Goal: Contribute content

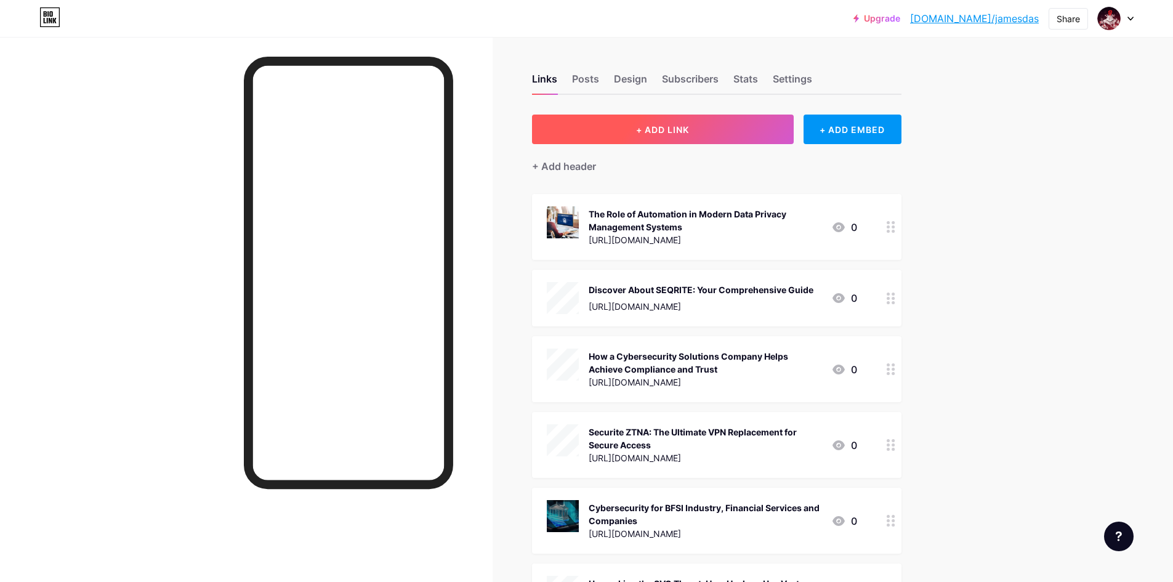
click at [672, 142] on button "+ ADD LINK" at bounding box center [663, 130] width 262 height 30
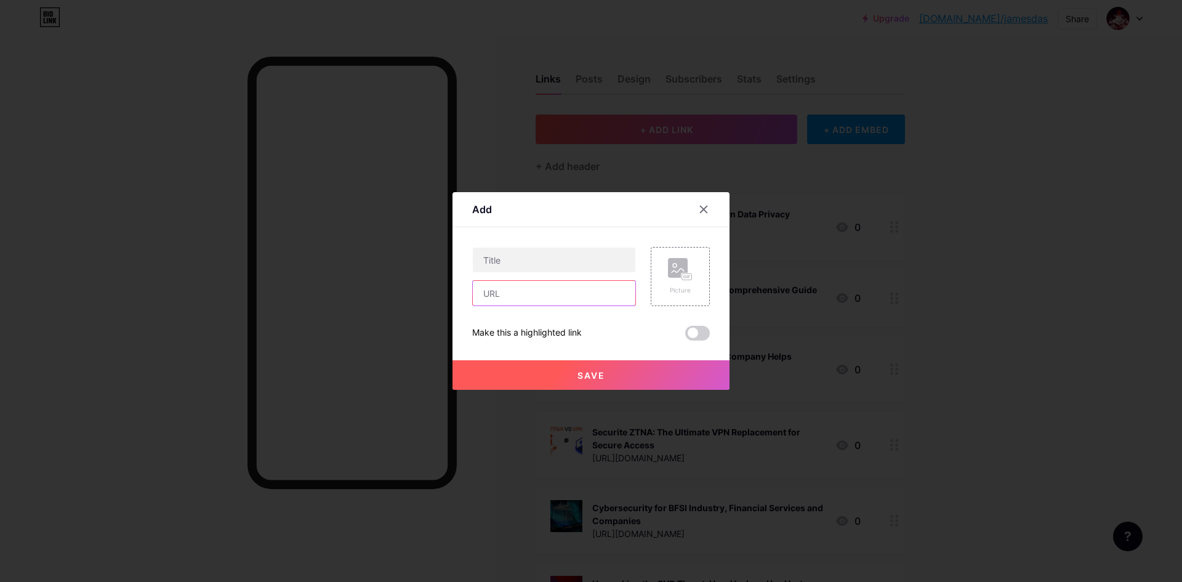
click at [507, 290] on input "text" at bounding box center [554, 293] width 163 height 25
paste input "[URL][DOMAIN_NAME]"
type input "[URL][DOMAIN_NAME]"
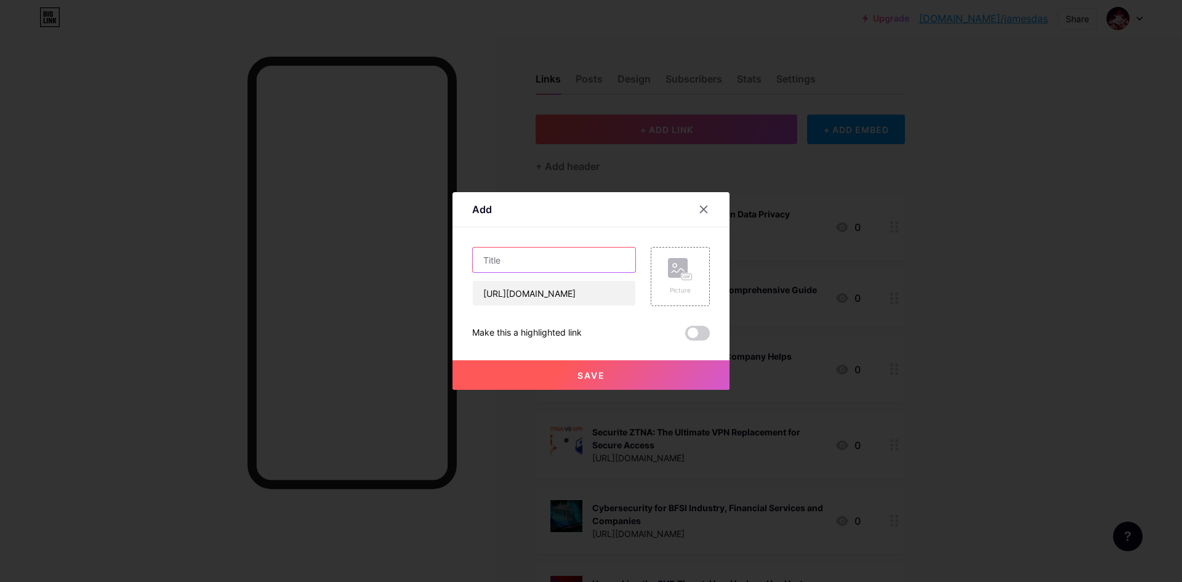
click at [558, 259] on input "text" at bounding box center [554, 260] width 163 height 25
paste input "Top Solutions with Endpoint Security Tools for Complete Protection"
type input "Top Solutions with Endpoint Security Tools for Complete Protection"
click at [727, 272] on div "Add Content YouTube Play YouTube video without leaving your page. ADD Vimeo Pla…" at bounding box center [591, 291] width 277 height 198
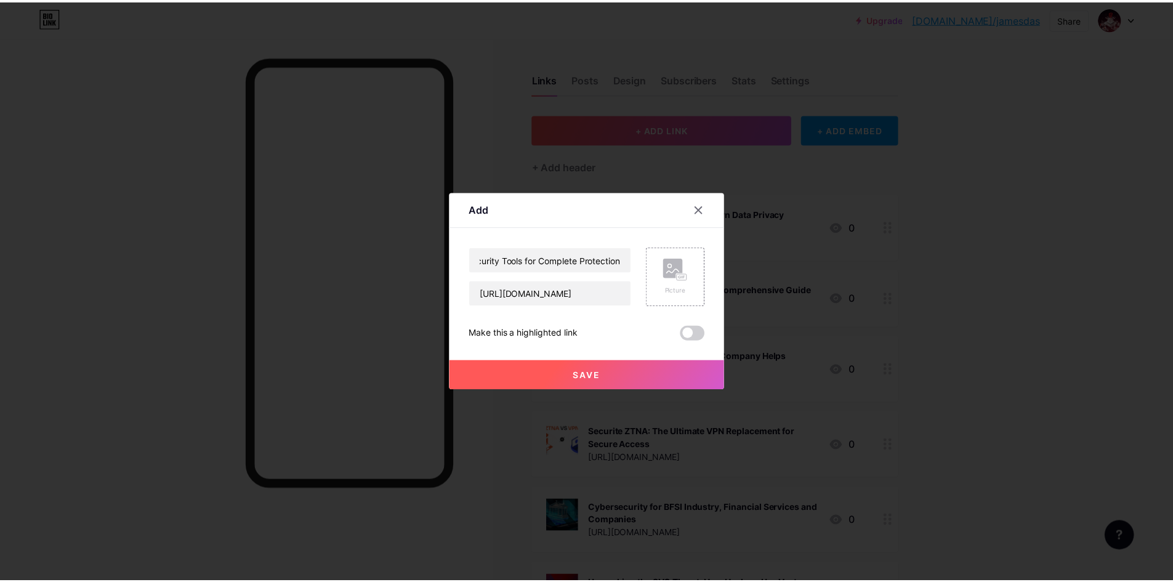
scroll to position [0, 0]
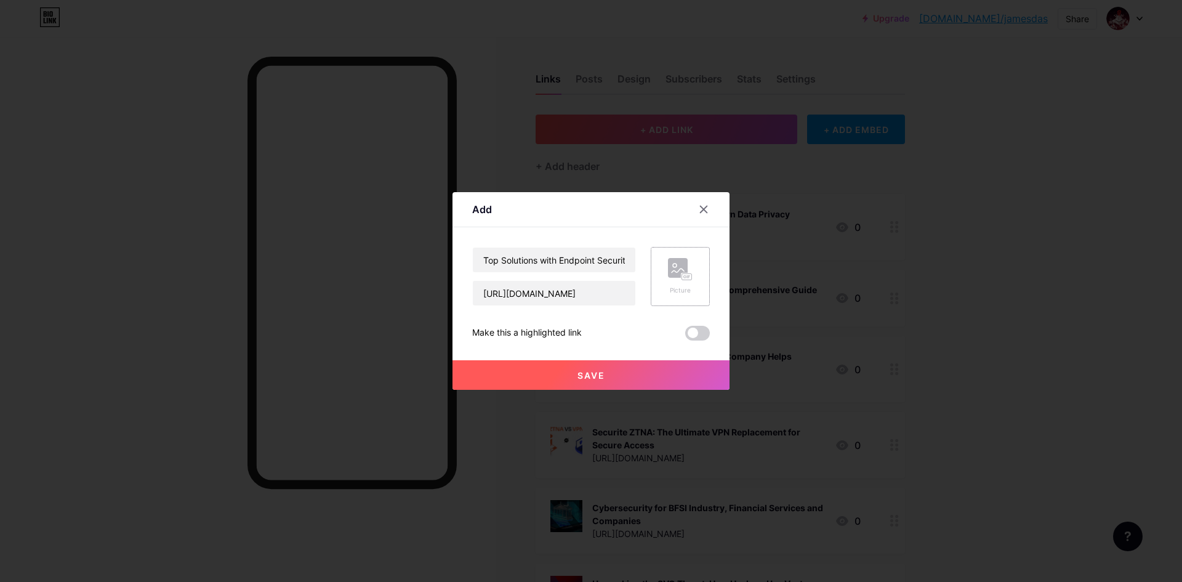
click at [690, 276] on rect at bounding box center [687, 277] width 10 height 6
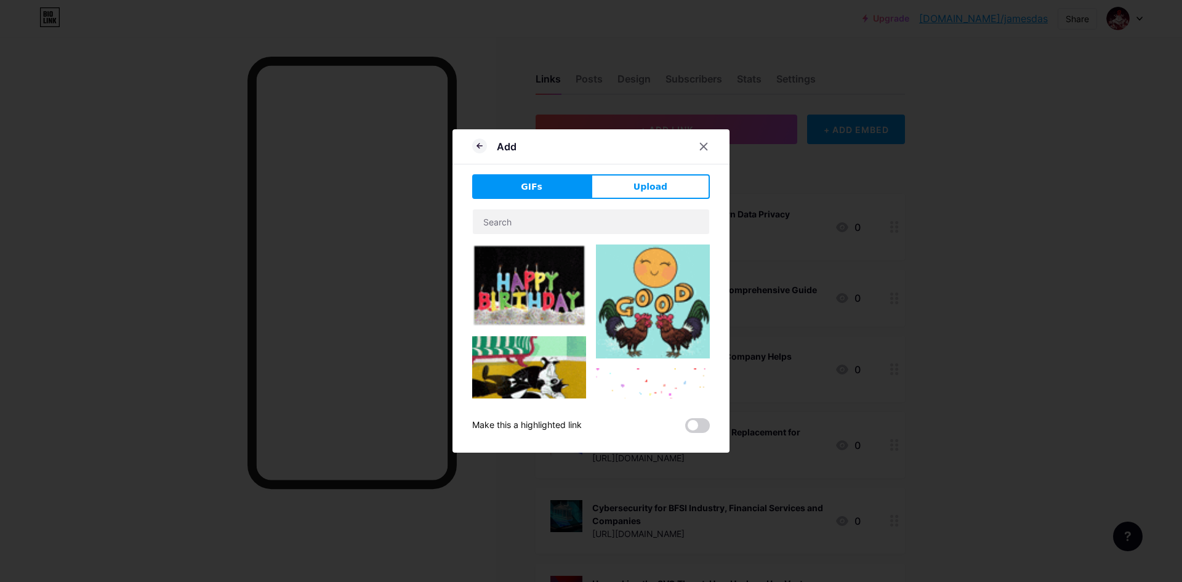
drag, startPoint x: 675, startPoint y: 194, endPoint x: 624, endPoint y: 259, distance: 82.9
click at [674, 201] on div "GIFs Upload Content YouTube Play YouTube video without leaving your page. ADD V…" at bounding box center [591, 303] width 238 height 259
click at [668, 185] on button "Upload" at bounding box center [650, 186] width 119 height 25
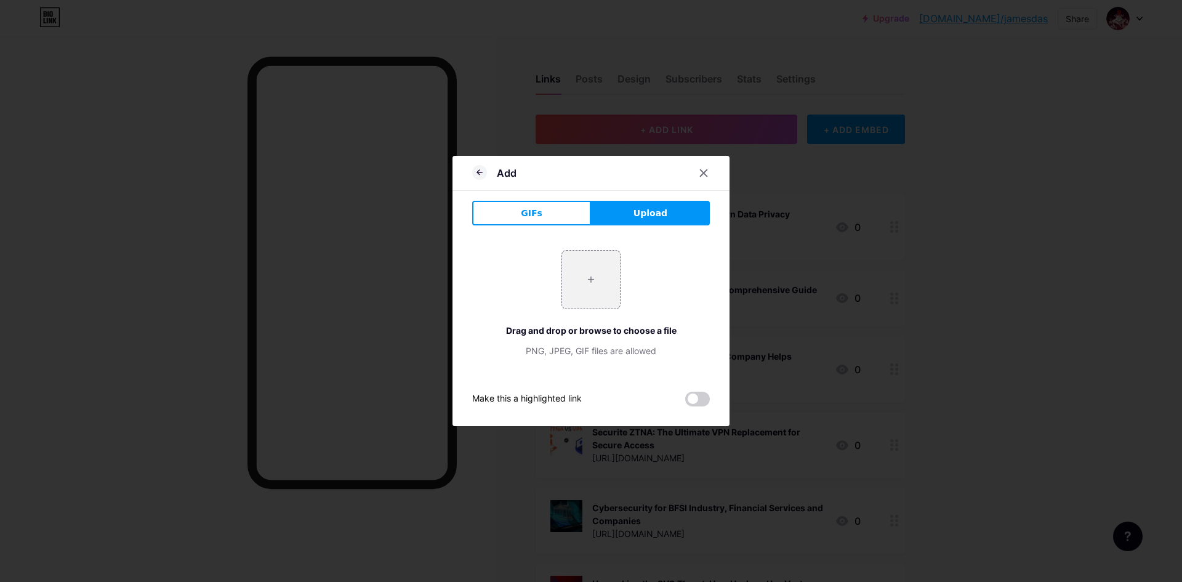
drag, startPoint x: 637, startPoint y: 226, endPoint x: 632, endPoint y: 234, distance: 9.4
click at [637, 227] on div "GIFs Upload Content YouTube Play YouTube video without leaving your page. ADD V…" at bounding box center [591, 304] width 238 height 206
click at [574, 281] on input "file" at bounding box center [591, 280] width 58 height 58
type input "C:\fakepath\672acd1113c942e5af648b03_664c00536af59f4d8359a99a_DPiVL7c1kaYcMJV6G…"
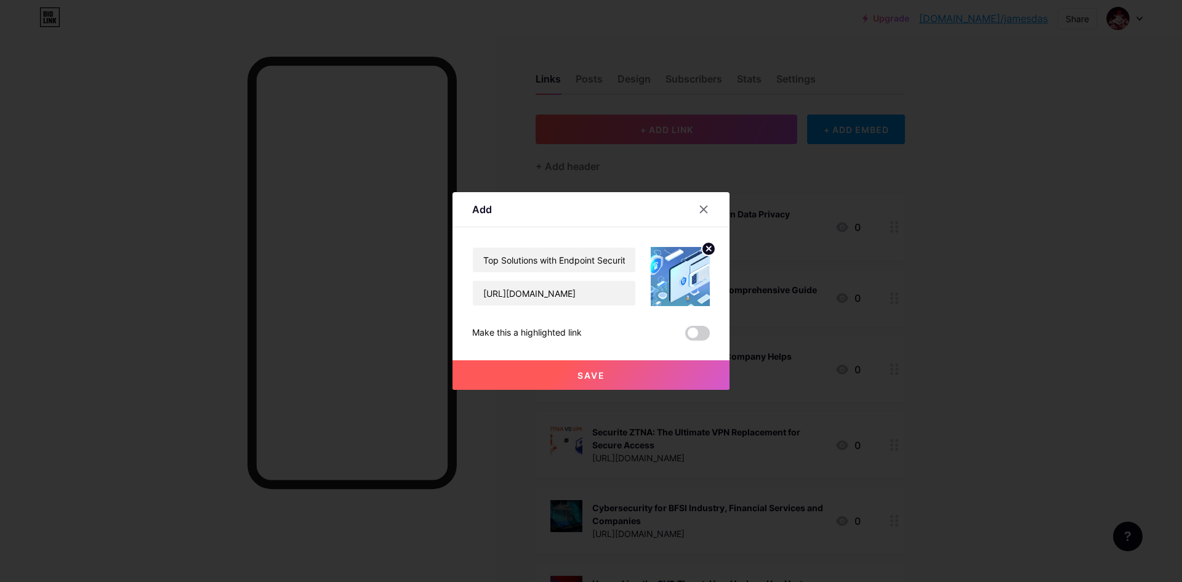
click at [605, 376] on span "Save" at bounding box center [592, 375] width 28 height 10
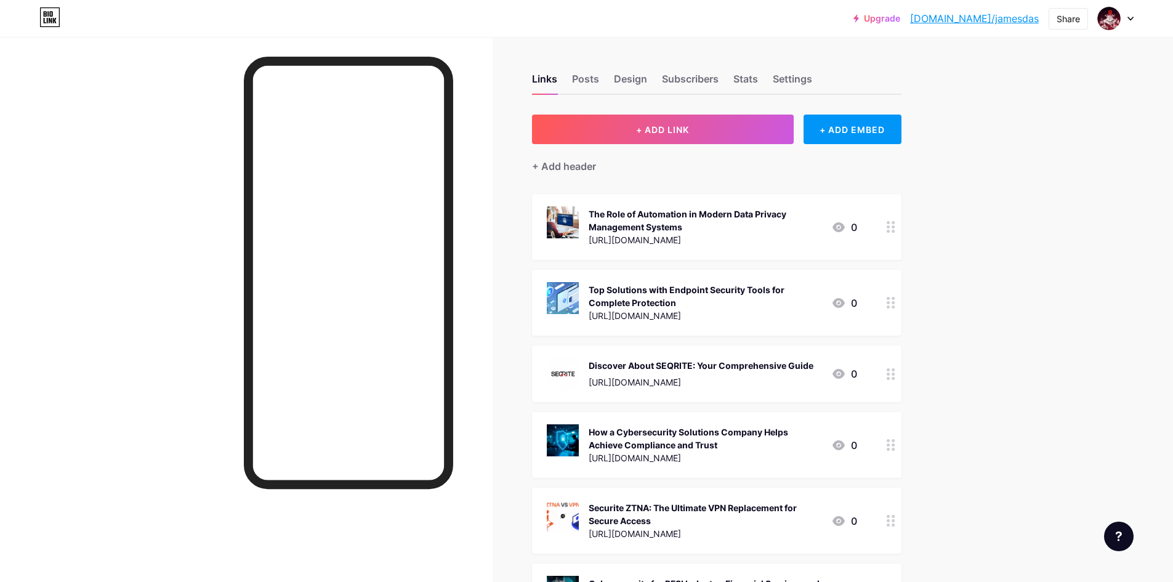
click at [1010, 17] on link "[DOMAIN_NAME]/jamesdas" at bounding box center [974, 18] width 129 height 15
